Goal: Information Seeking & Learning: Learn about a topic

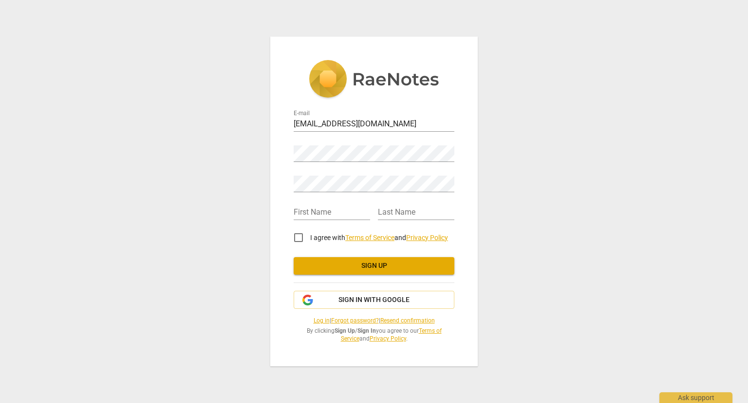
click at [583, 126] on div "E-mail [EMAIL_ADDRESS][DOMAIN_NAME] Password Retype Password First Name Last Na…" at bounding box center [374, 201] width 748 height 403
click at [439, 295] on span "Sign in with Google" at bounding box center [374, 300] width 144 height 10
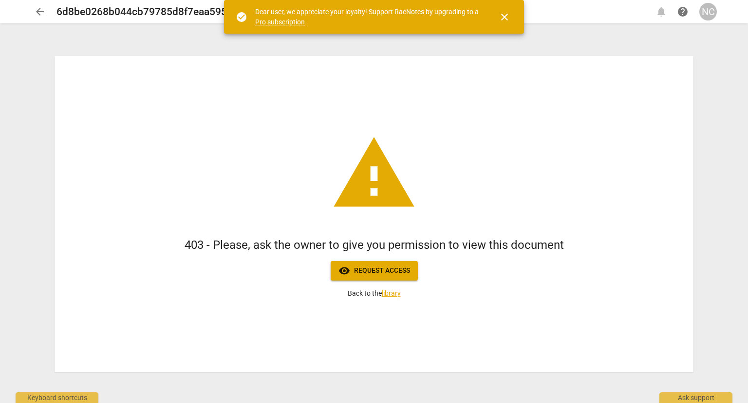
click at [357, 267] on span "visibility Request access" at bounding box center [375, 271] width 72 height 12
click at [359, 275] on span "visibility Request access" at bounding box center [375, 271] width 72 height 12
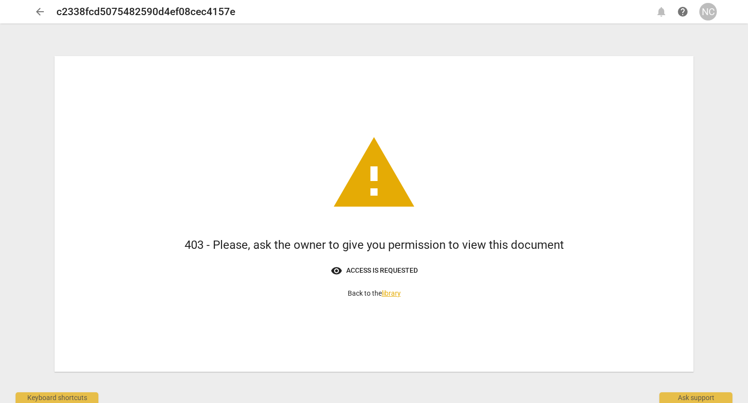
click at [401, 295] on link "library" at bounding box center [391, 293] width 19 height 8
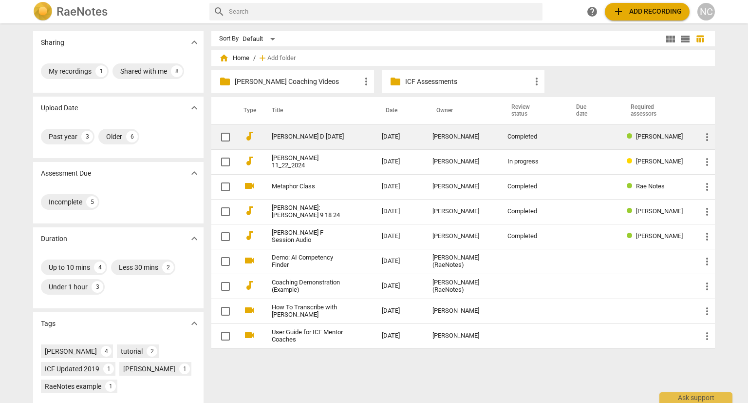
click at [316, 133] on link "Lisa D 01 03 2025" at bounding box center [309, 136] width 75 height 7
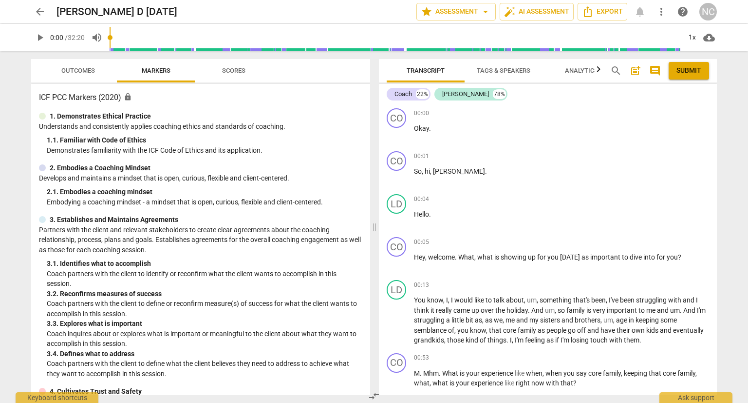
click at [39, 12] on span "arrow_back" at bounding box center [40, 12] width 12 height 12
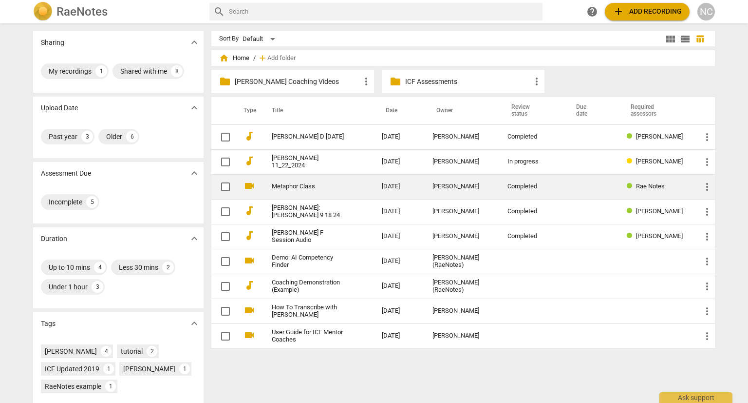
click at [304, 192] on td "Metaphor Class" at bounding box center [317, 186] width 114 height 25
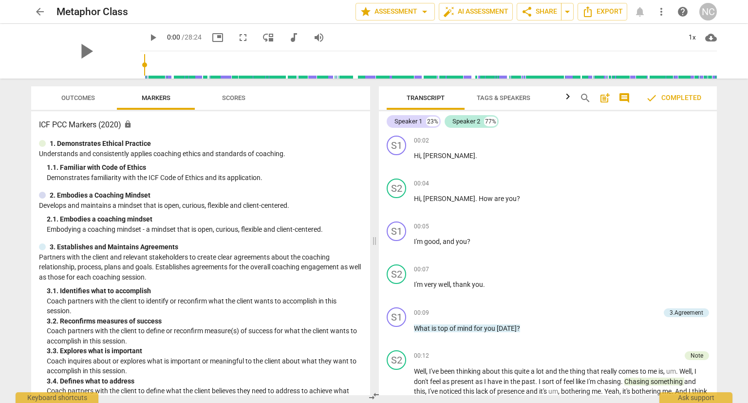
click at [129, 122] on h3 "ICF PCC Markers (2020) lock" at bounding box center [201, 125] width 324 height 12
click at [38, 12] on span "arrow_back" at bounding box center [40, 12] width 12 height 12
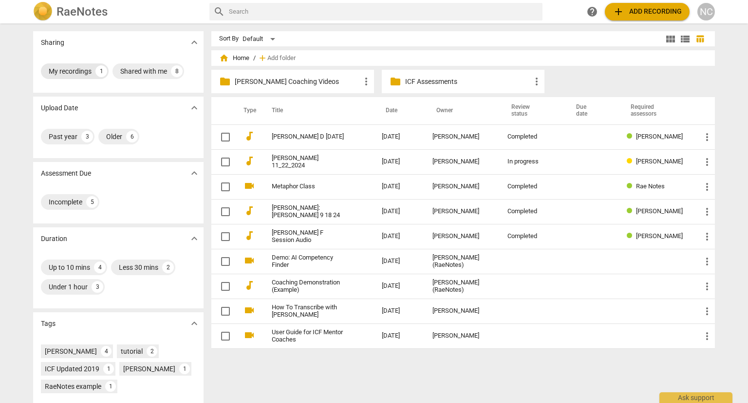
click at [77, 70] on div "My recordings" at bounding box center [70, 71] width 43 height 10
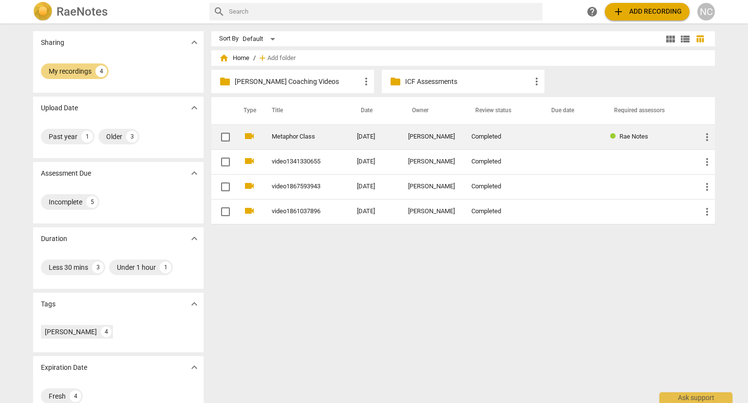
click at [299, 139] on link "Metaphor Class" at bounding box center [297, 136] width 50 height 7
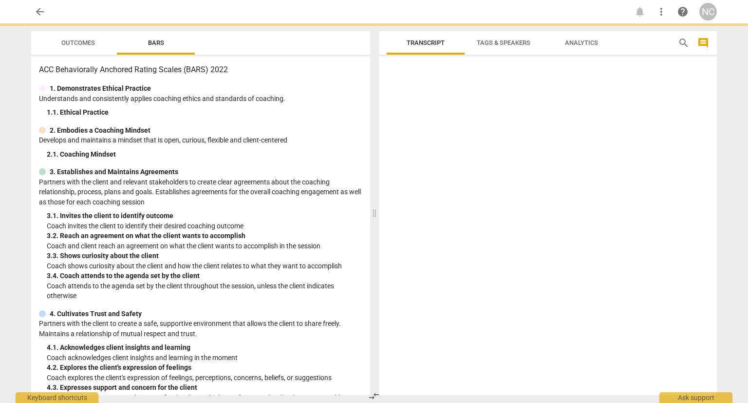
click at [299, 135] on div "2. Embodies a Coaching Mindset" at bounding box center [201, 130] width 324 height 10
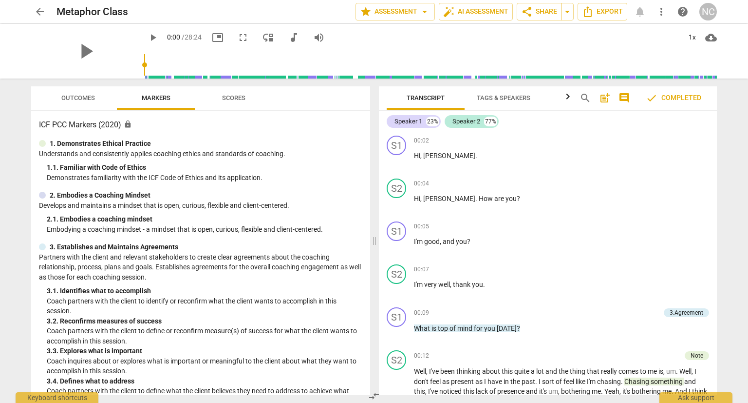
click at [39, 15] on span "arrow_back" at bounding box center [40, 12] width 12 height 12
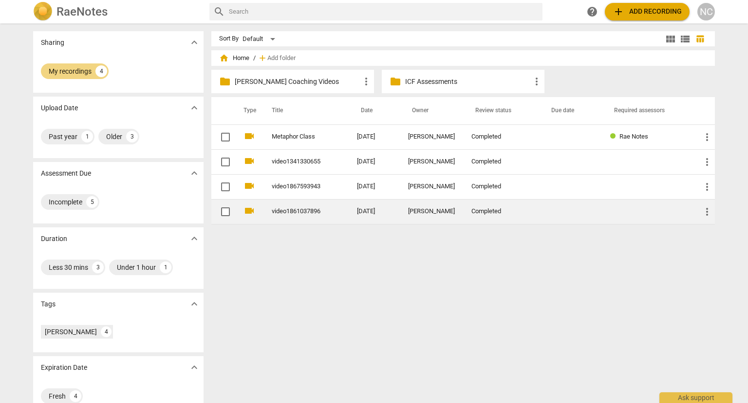
click at [392, 213] on td "2023-10-14" at bounding box center [375, 211] width 52 height 25
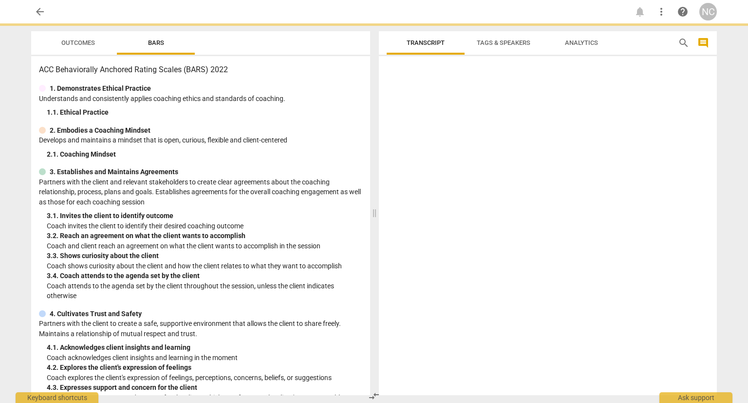
click at [392, 213] on div at bounding box center [548, 227] width 338 height 335
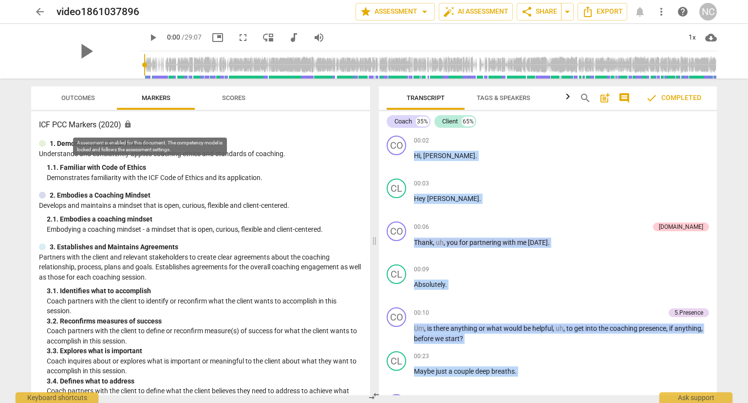
click at [132, 126] on span "lock" at bounding box center [128, 124] width 8 height 8
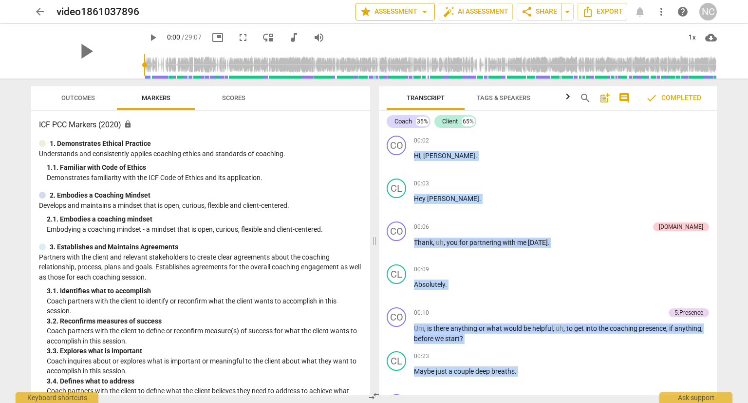
click at [356, 18] on button "star Assessment arrow_drop_down" at bounding box center [395, 12] width 79 height 18
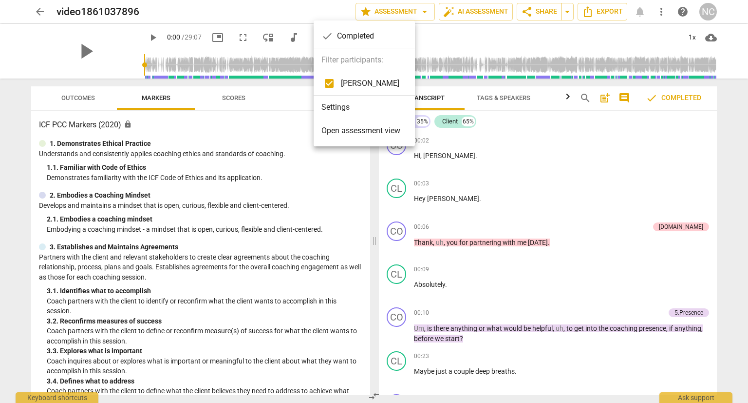
click at [429, 10] on div at bounding box center [374, 201] width 748 height 403
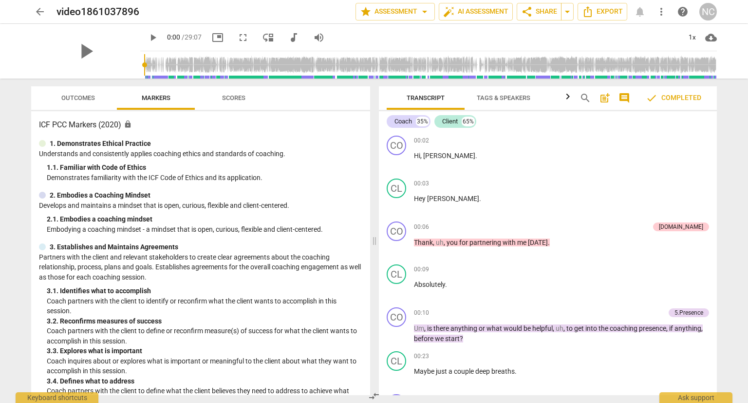
click at [443, 10] on span "auto_fix_high AI Assessment" at bounding box center [475, 12] width 65 height 12
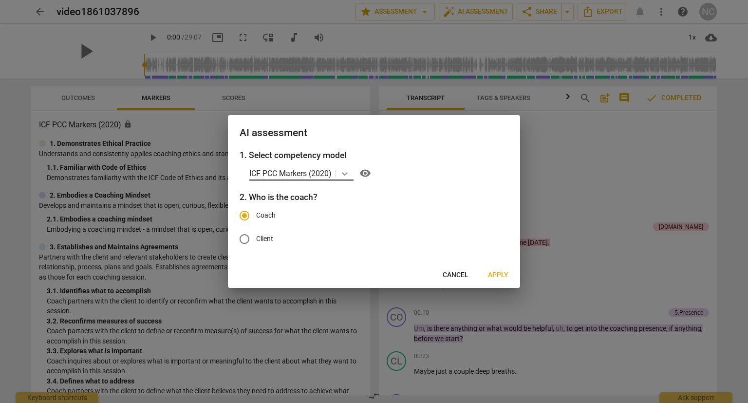
click at [345, 170] on icon at bounding box center [345, 174] width 10 height 10
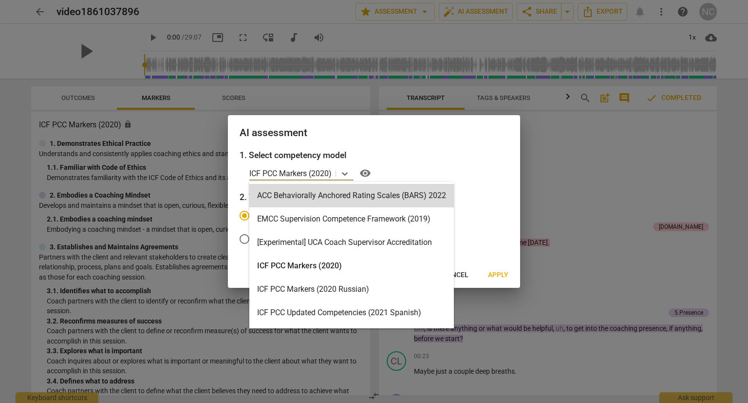
click at [425, 149] on h3 "1. Select competency model" at bounding box center [374, 155] width 269 height 13
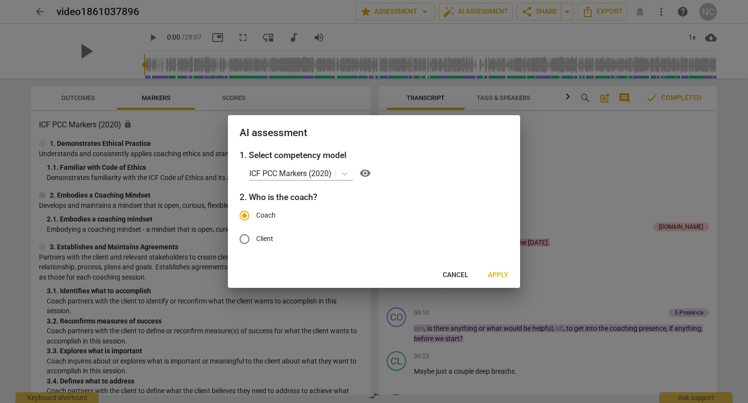
click at [460, 279] on span "Cancel" at bounding box center [456, 275] width 26 height 10
